Goal: Information Seeking & Learning: Learn about a topic

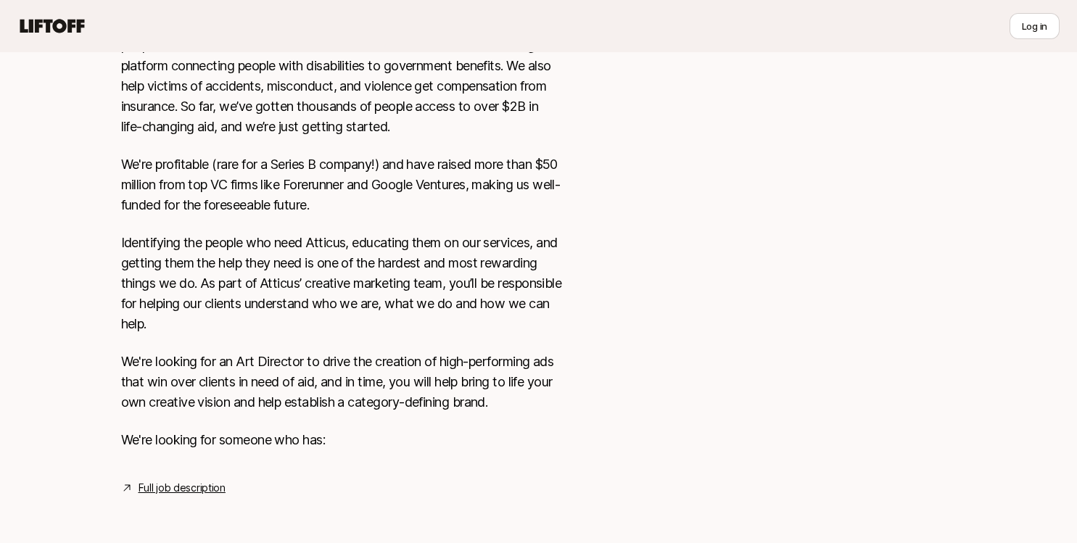
scroll to position [469, 0]
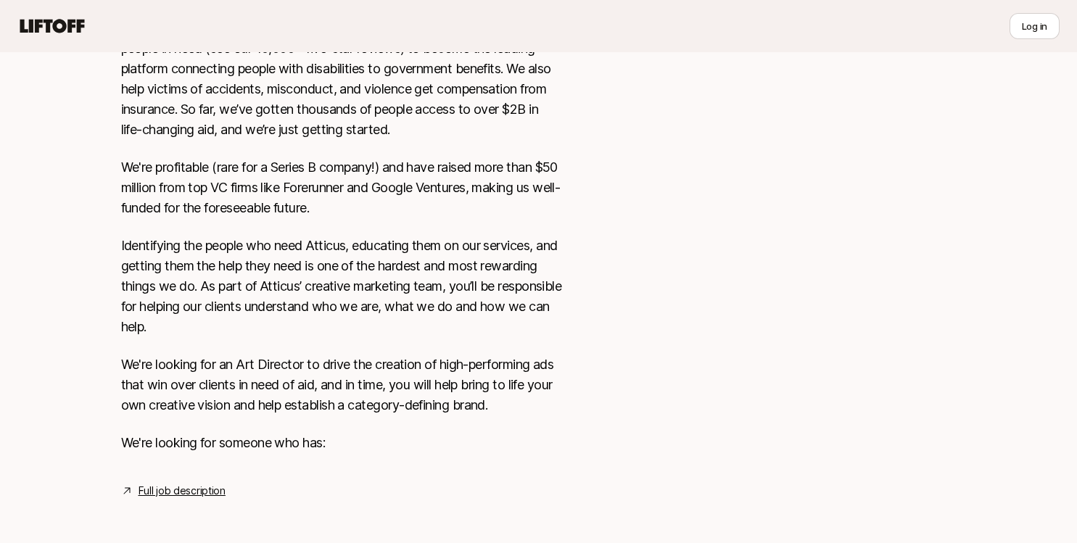
click at [191, 495] on link "Full job description" at bounding box center [182, 490] width 87 height 17
click at [59, 24] on icon at bounding box center [52, 26] width 70 height 20
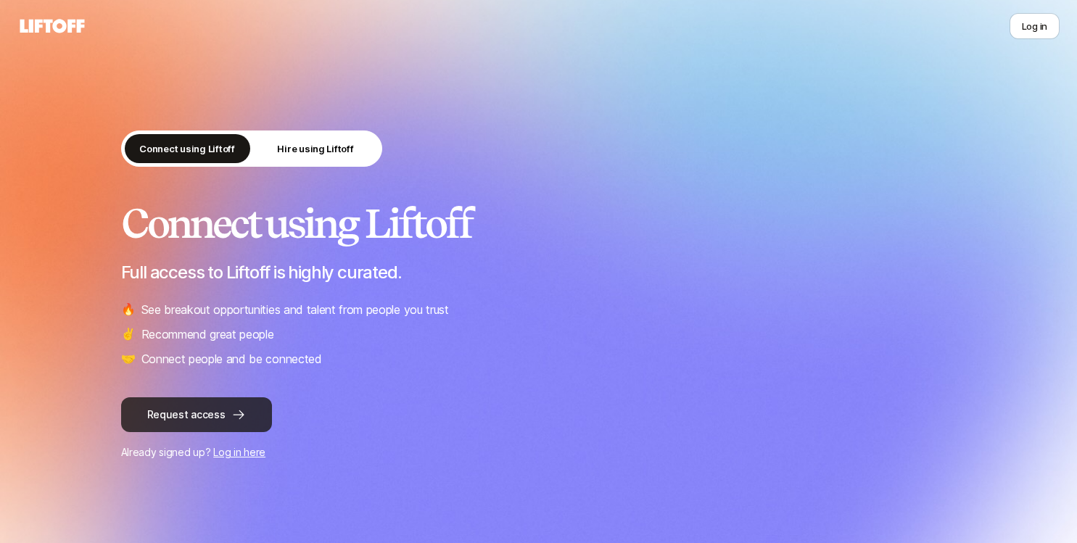
click at [199, 416] on button "Request access" at bounding box center [196, 414] width 151 height 35
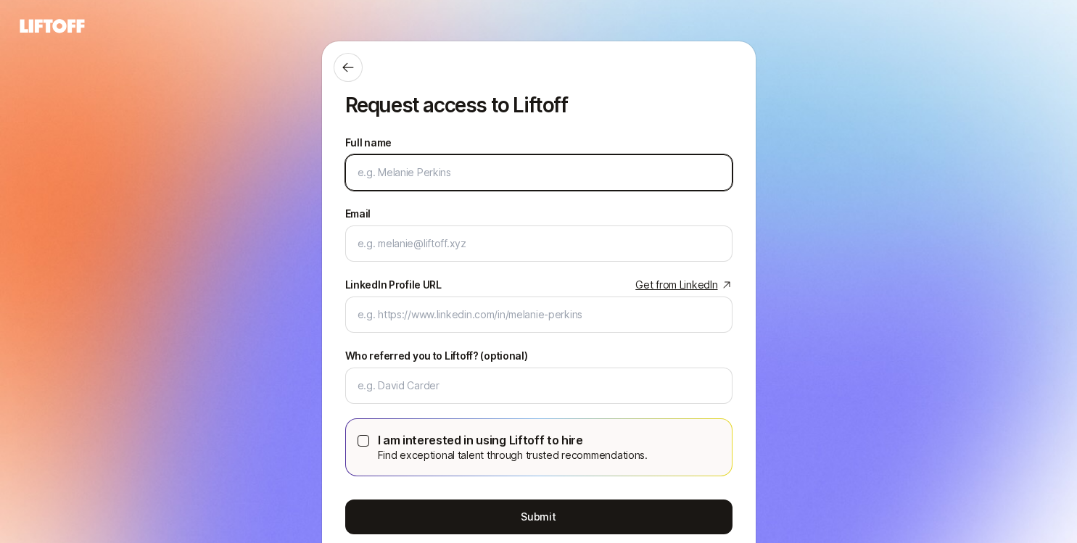
type input "[PERSON_NAME]"
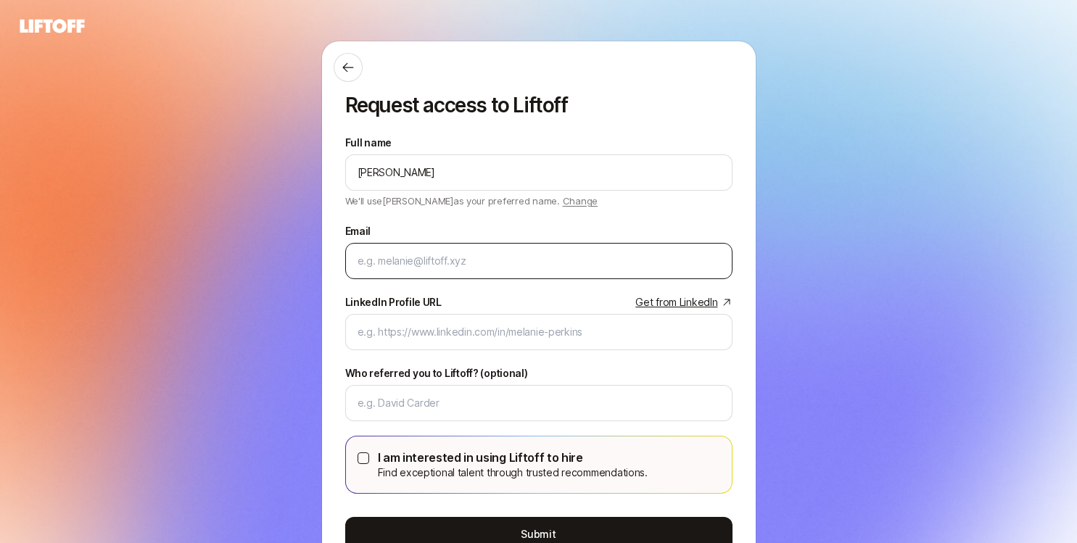
click at [422, 273] on div at bounding box center [538, 261] width 387 height 36
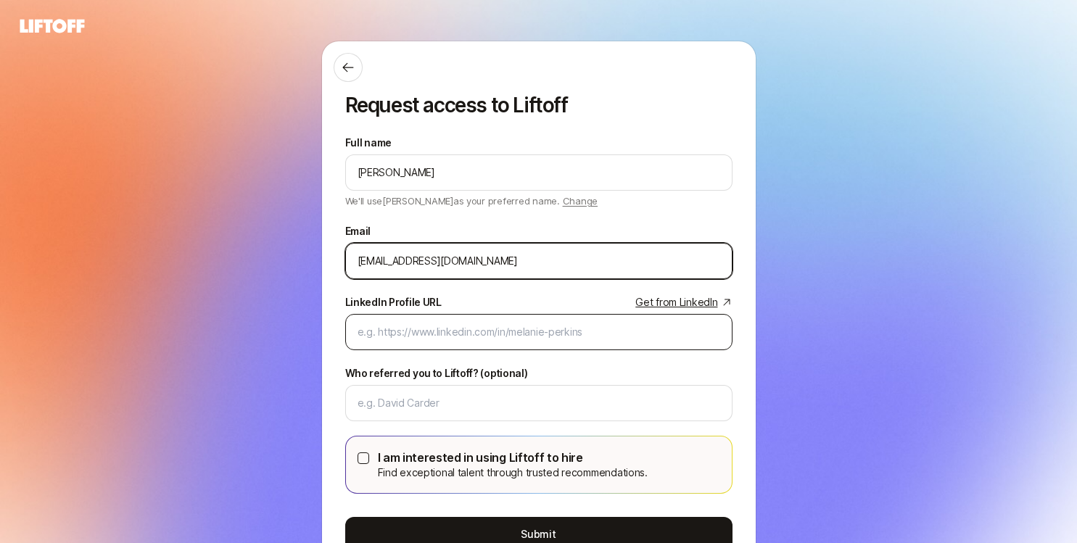
type input "jennin09@gmail.com"
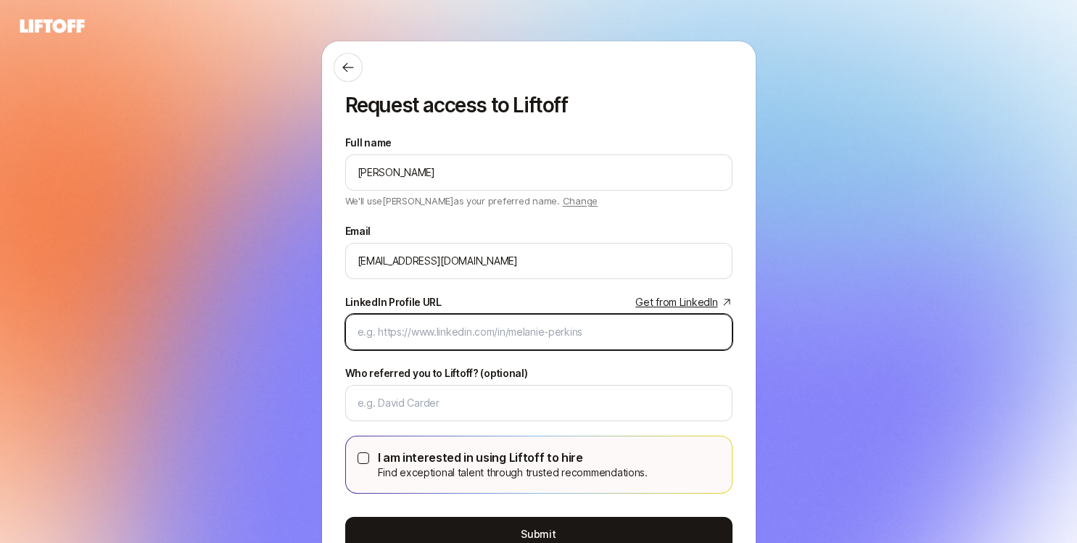
click at [376, 334] on input "LinkedIn Profile URL Get from LinkedIn" at bounding box center [539, 331] width 363 height 17
paste input "https://www.linkedin.com/in/jennifer-newsome-95137a"
type input "https://www.linkedin.com/in/jennifer-newsome-95137a"
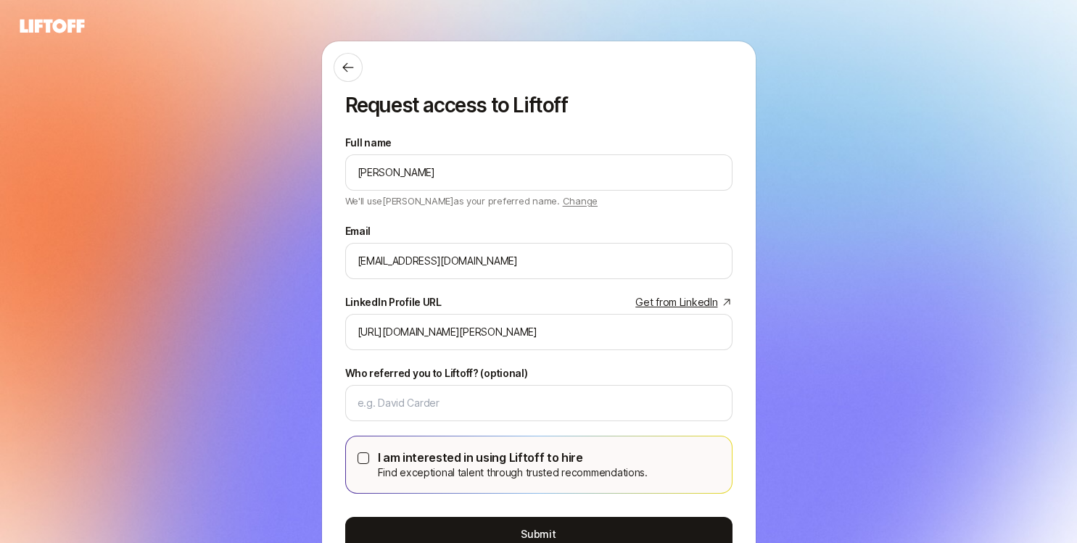
click at [43, 30] on icon at bounding box center [52, 26] width 70 height 20
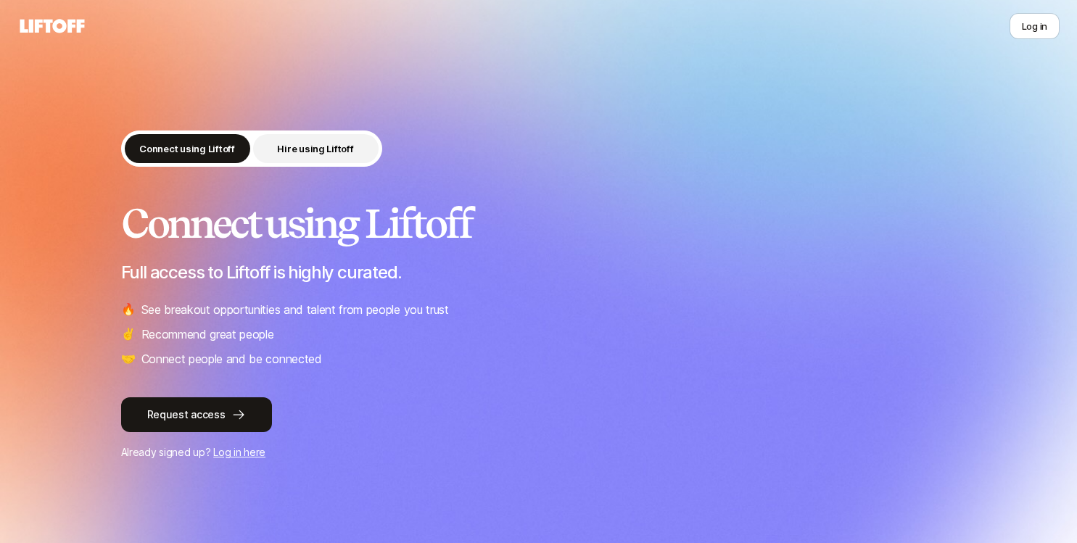
click at [318, 138] on button "Hire using Liftoff" at bounding box center [315, 148] width 125 height 29
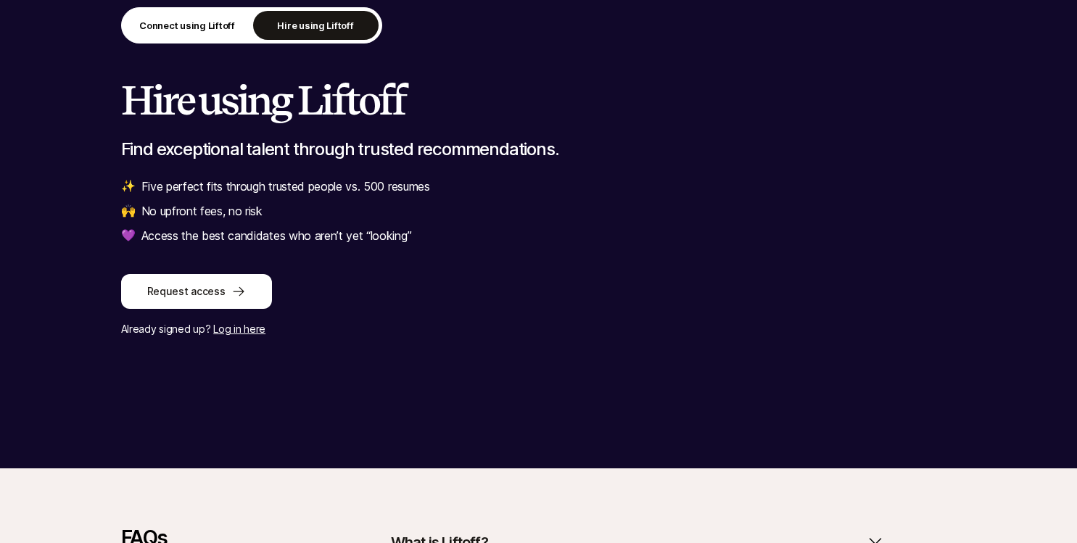
scroll to position [376, 0]
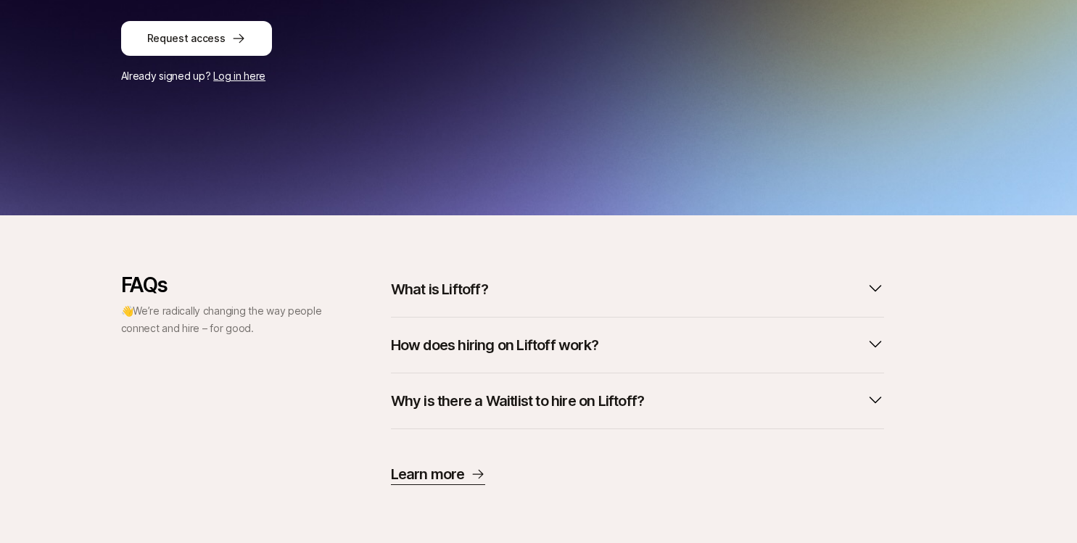
click at [875, 400] on icon "button" at bounding box center [875, 399] width 17 height 17
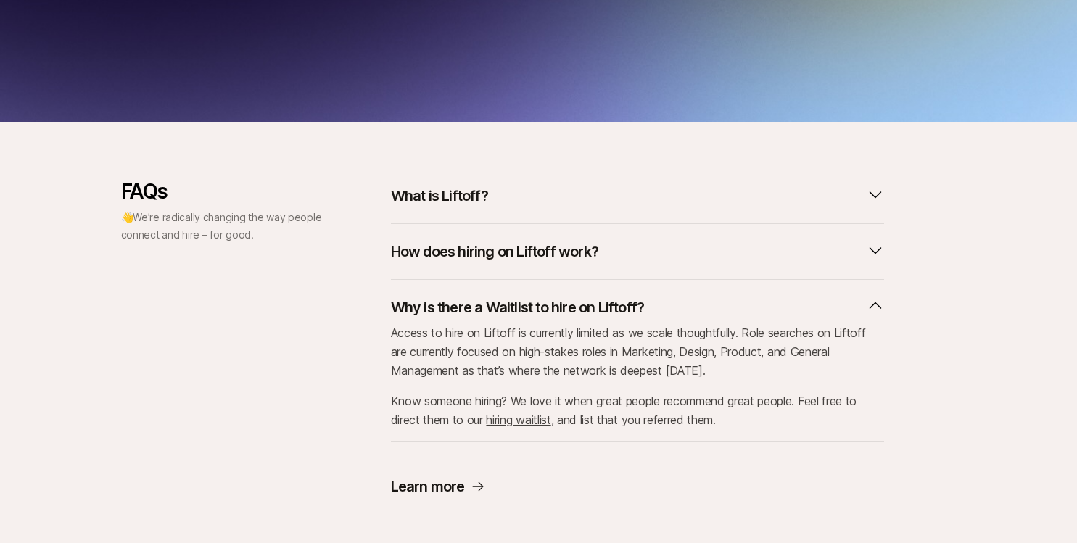
scroll to position [482, 0]
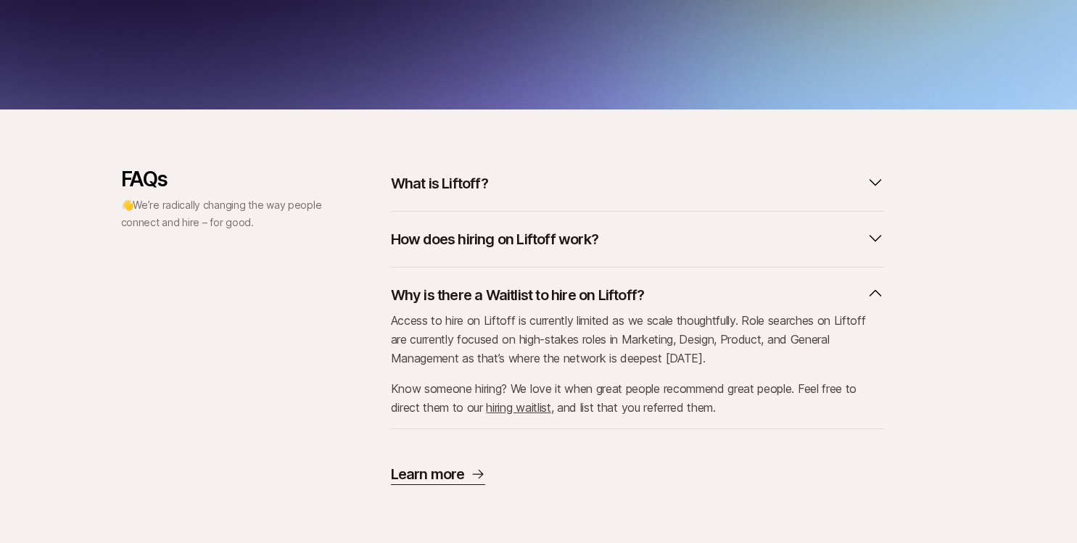
click at [446, 471] on p "Learn more" at bounding box center [428, 474] width 74 height 20
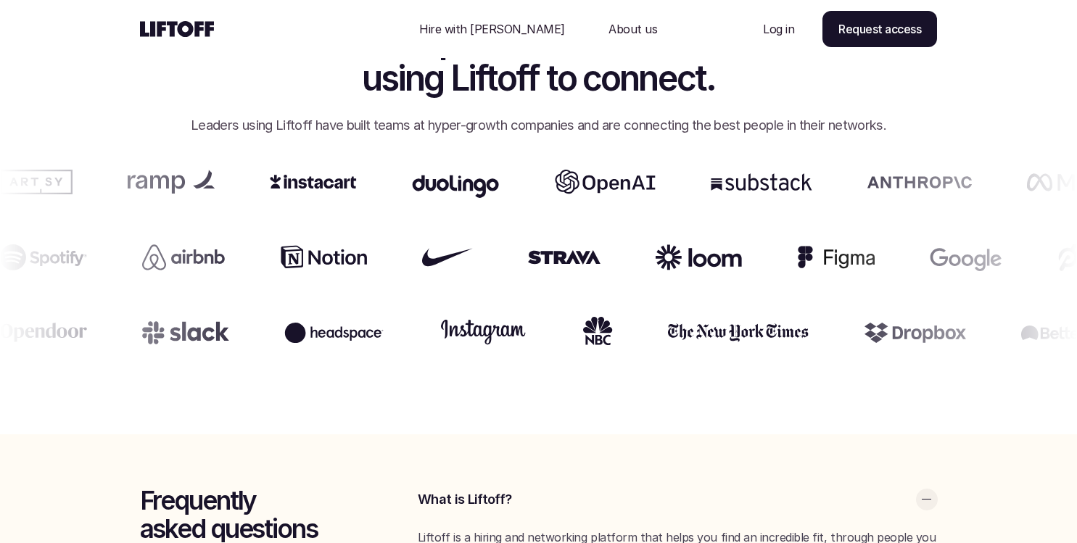
scroll to position [2830, 0]
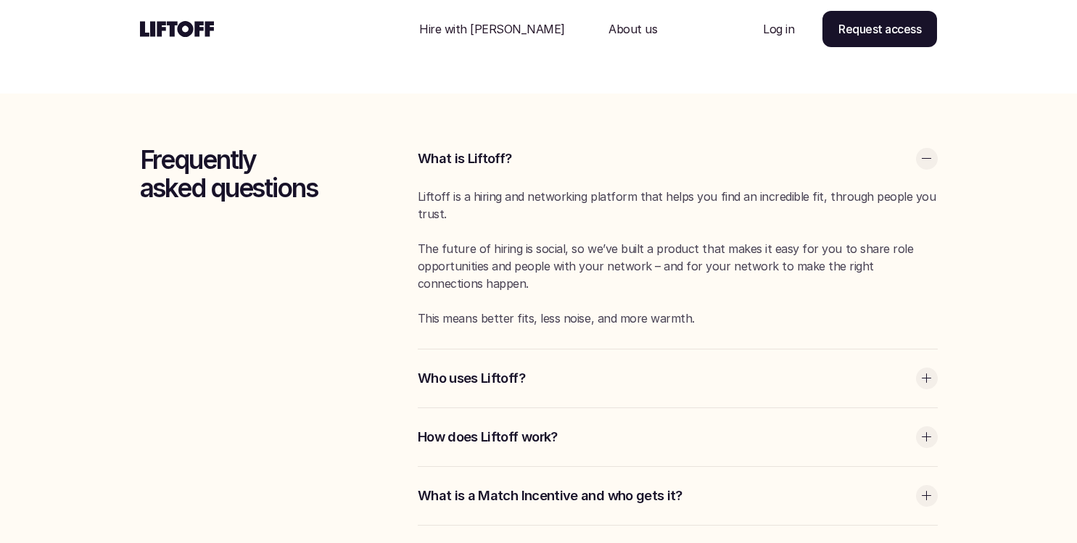
click at [923, 372] on div at bounding box center [927, 379] width 22 height 22
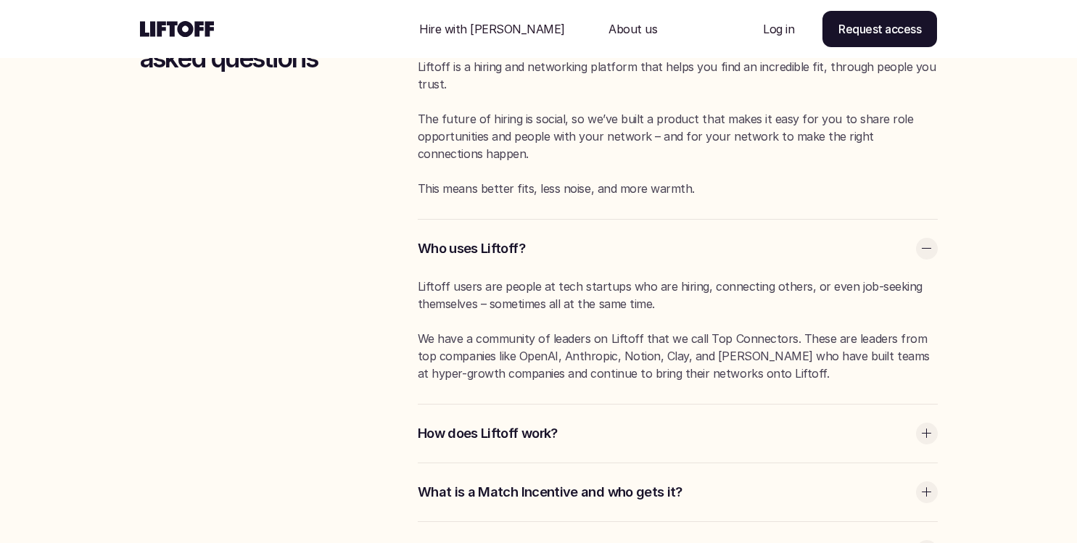
scroll to position [2970, 0]
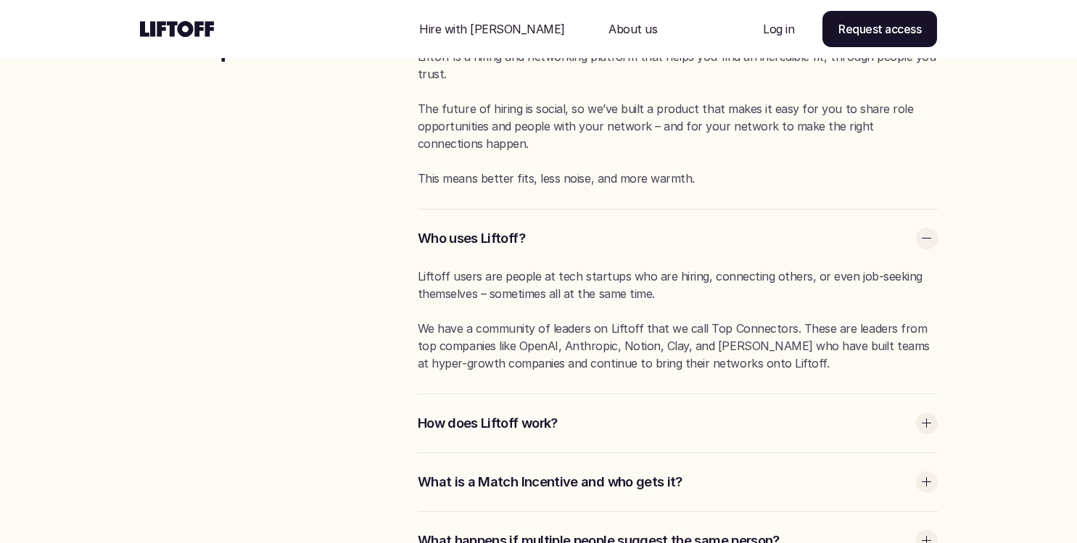
click at [928, 419] on div at bounding box center [927, 424] width 22 height 22
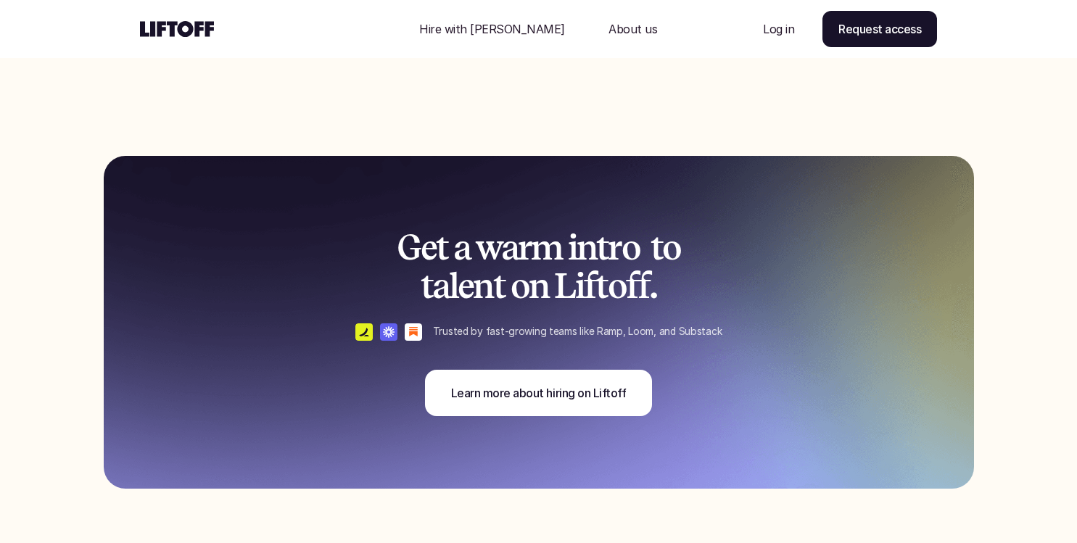
scroll to position [4191, 0]
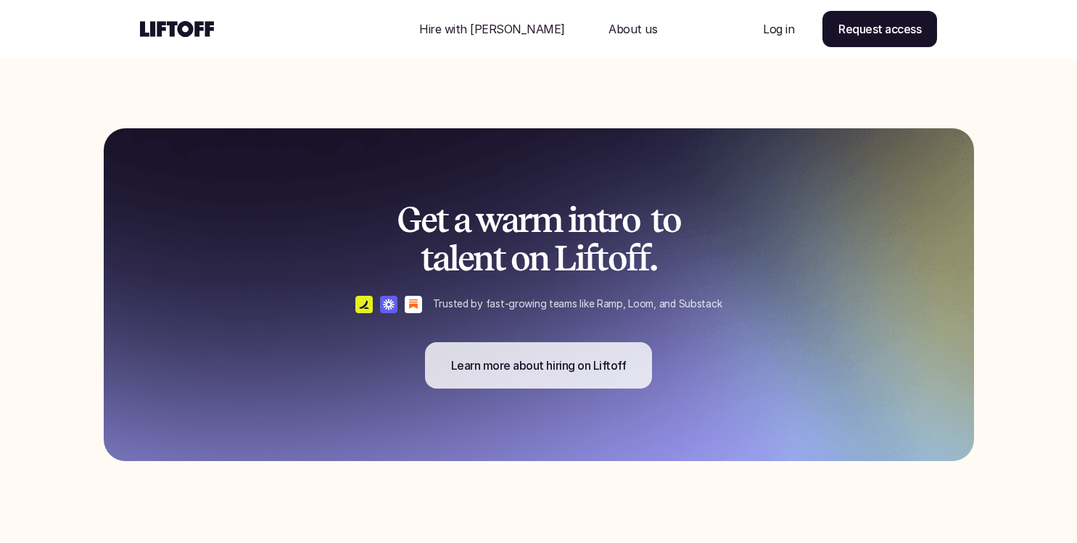
click at [499, 363] on p "Learn more about hiring on Liftoff" at bounding box center [539, 365] width 176 height 17
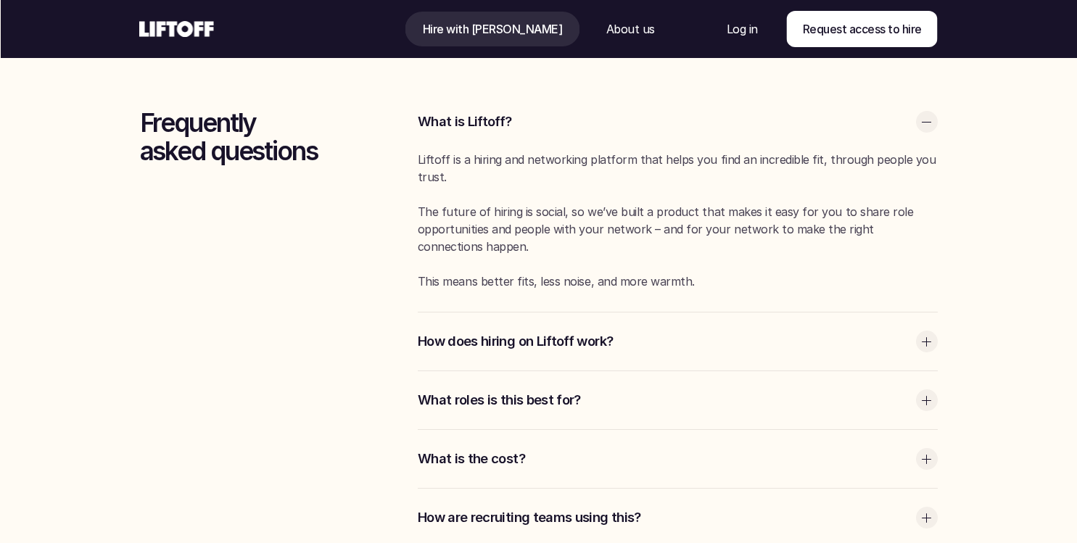
scroll to position [3847, 0]
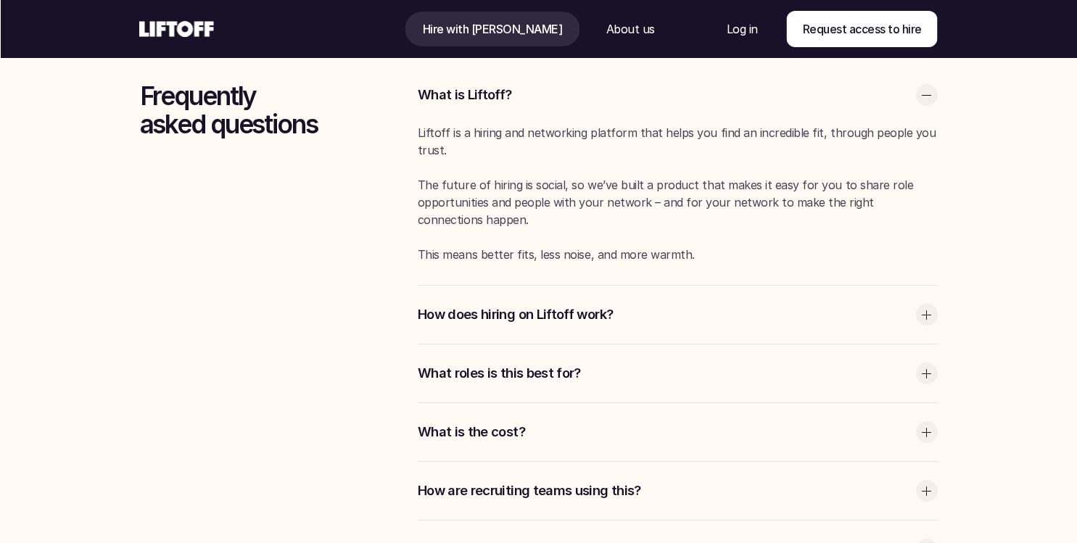
click at [928, 315] on div at bounding box center [926, 315] width 9 height 1
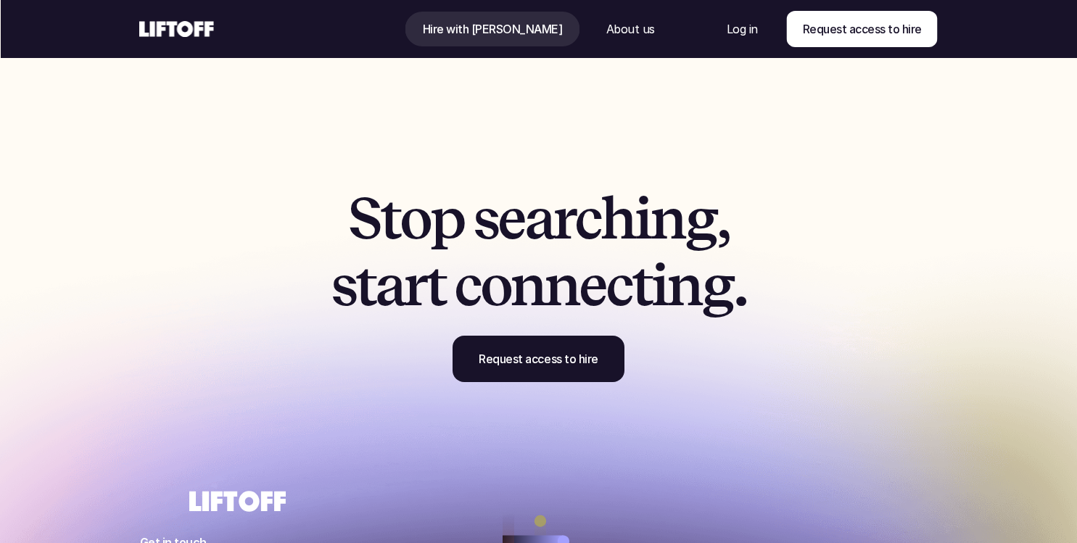
scroll to position [4728, 0]
